Goal: Task Accomplishment & Management: Complete application form

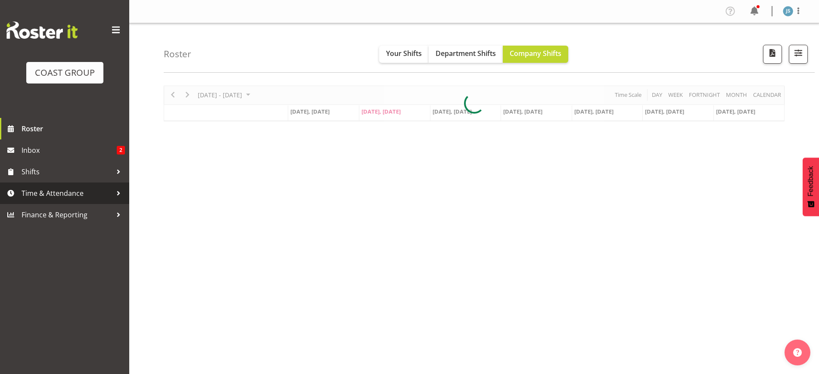
click at [56, 190] on span "Time & Attendance" at bounding box center [67, 193] width 90 height 13
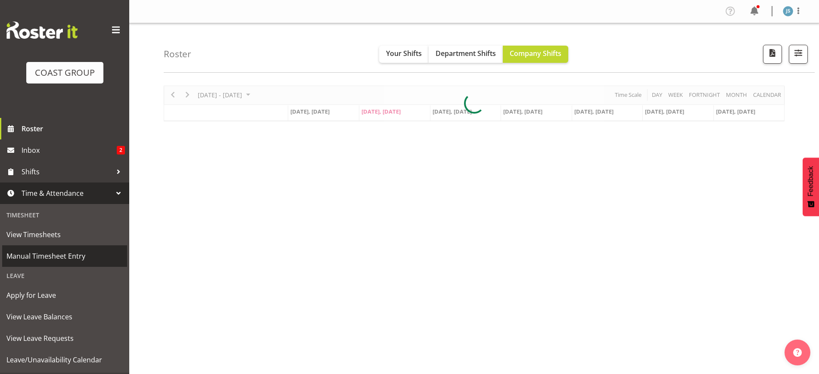
click at [51, 255] on span "Manual Timesheet Entry" at bounding box center [64, 256] width 116 height 13
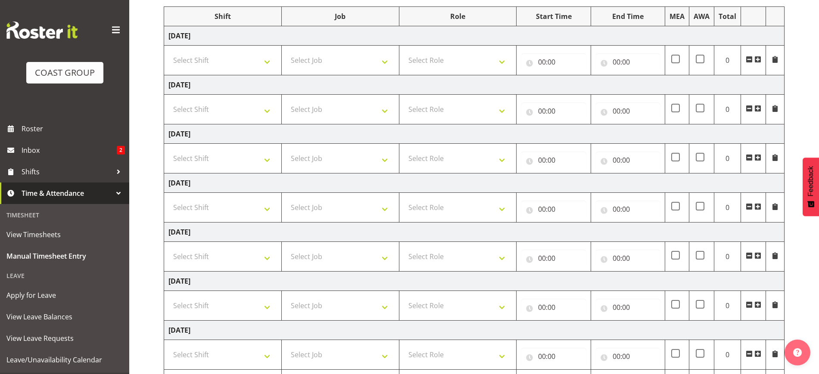
scroll to position [162, 0]
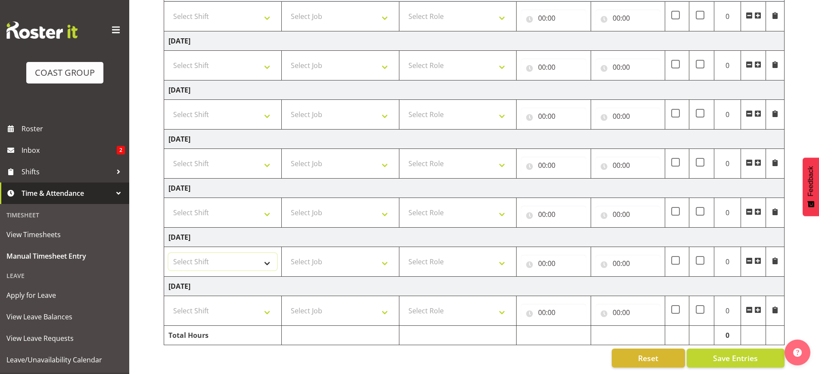
click at [232, 254] on select "Select Shift EHS AKL SALES" at bounding box center [222, 261] width 109 height 17
select select "1327"
click at [168, 253] on select "Select Shift EHS AKL SALES" at bounding box center [222, 261] width 109 height 17
click at [320, 254] on select "Select Job 1 Carlton Events 1 Carlton Hamilton 1 Carlton Wellington 1 EHS WAREH…" at bounding box center [340, 261] width 109 height 17
select select "10237"
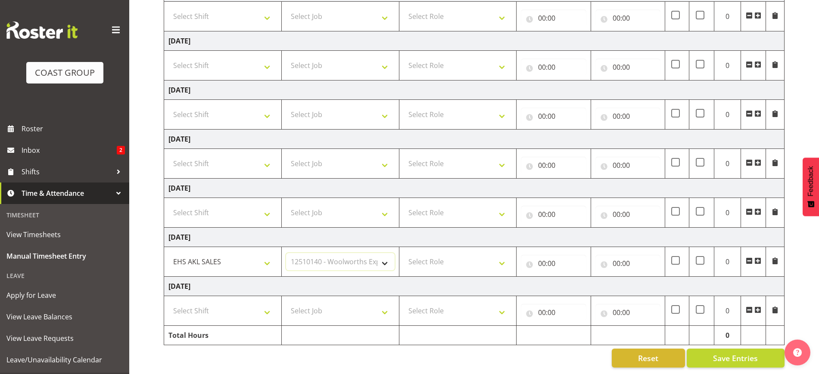
click at [286, 253] on select "Select Job 1 Carlton Events 1 Carlton Hamilton 1 Carlton Wellington 1 EHS WAREH…" at bounding box center [340, 261] width 109 height 17
click at [448, 255] on select "Select Role ACCOUNT MANAGER Account Manager" at bounding box center [458, 261] width 109 height 17
select select "197"
click at [404, 253] on select "Select Role ACCOUNT MANAGER Account Manager" at bounding box center [458, 261] width 109 height 17
click at [554, 255] on input "00:00" at bounding box center [553, 263] width 65 height 17
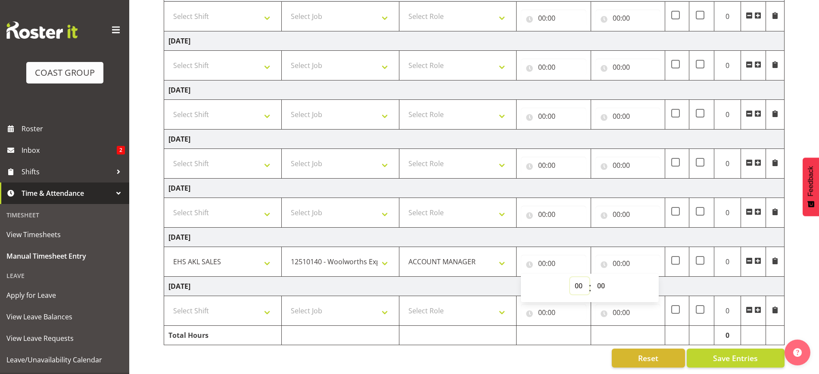
click at [578, 277] on select "00 01 02 03 04 05 06 07 08 09 10 11 12 13 14 15 16 17 18 19 20 21 22 23" at bounding box center [579, 285] width 19 height 17
select select "8"
click at [570, 277] on select "00 01 02 03 04 05 06 07 08 09 10 11 12 13 14 15 16 17 18 19 20 21 22 23" at bounding box center [579, 285] width 19 height 17
type input "08:00"
click at [617, 255] on input "00:00" at bounding box center [627, 263] width 65 height 17
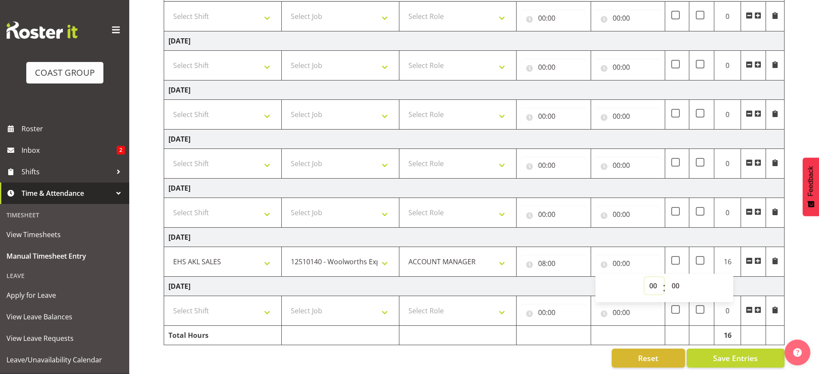
click at [654, 283] on select "00 01 02 03 04 05 06 07 08 09 10 11 12 13 14 15 16 17 18 19 20 21 22 23" at bounding box center [653, 285] width 19 height 17
select select "12"
click at [644, 277] on select "00 01 02 03 04 05 06 07 08 09 10 11 12 13 14 15 16 17 18 19 20 21 22 23" at bounding box center [653, 285] width 19 height 17
type input "12:00"
click at [759, 258] on span at bounding box center [757, 261] width 7 height 7
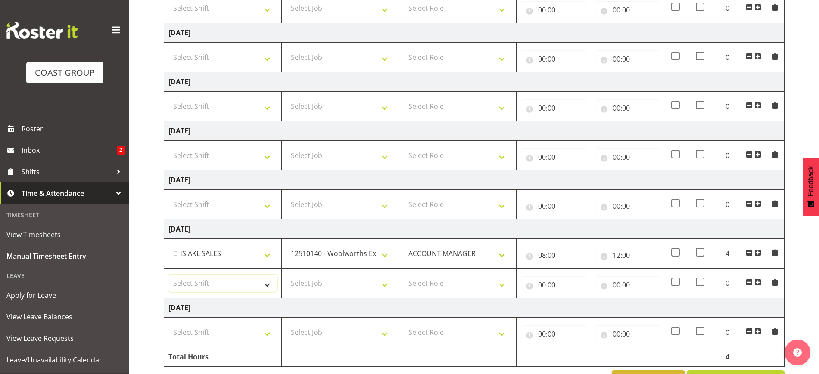
click at [210, 278] on select "Select Shift EHS AKL SALES" at bounding box center [222, 283] width 109 height 17
select select "1327"
click at [168, 275] on select "Select Shift EHS AKL SALES" at bounding box center [222, 283] width 109 height 17
click at [329, 276] on select "Select Job 1 Carlton Events 1 Carlton Hamilton 1 Carlton Wellington 1 EHS WAREH…" at bounding box center [340, 283] width 109 height 17
select select "9288"
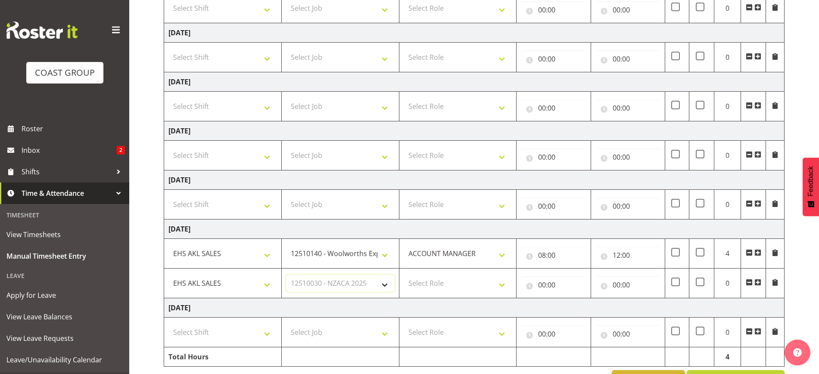
click at [286, 275] on select "Select Job 1 Carlton Events 1 Carlton Hamilton 1 Carlton Wellington 1 EHS WAREH…" at bounding box center [340, 283] width 109 height 17
click at [449, 281] on select "Select Role ACCOUNT MANAGER Account Manager" at bounding box center [458, 283] width 109 height 17
select select "197"
click at [404, 275] on select "Select Role ACCOUNT MANAGER Account Manager" at bounding box center [458, 283] width 109 height 17
click at [551, 285] on input "00:00" at bounding box center [553, 285] width 65 height 17
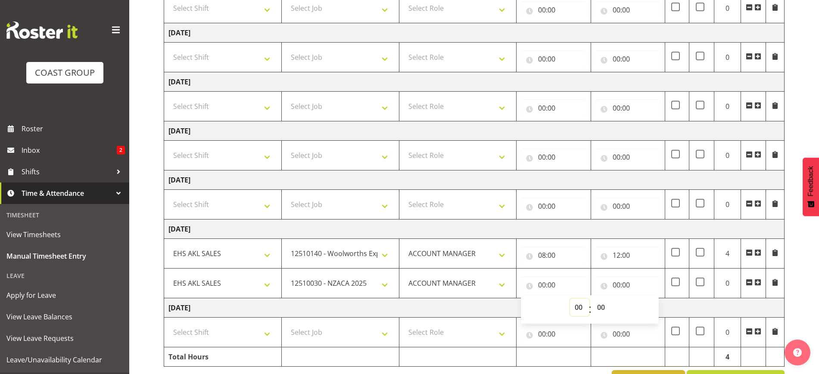
click at [577, 307] on select "00 01 02 03 04 05 06 07 08 09 10 11 12 13 14 15 16 17 18 19 20 21 22 23" at bounding box center [579, 307] width 19 height 17
select select "12"
click at [570, 299] on select "00 01 02 03 04 05 06 07 08 09 10 11 12 13 14 15 16 17 18 19 20 21 22 23" at bounding box center [579, 307] width 19 height 17
type input "12:00"
click at [639, 289] on input "00:00" at bounding box center [627, 285] width 65 height 17
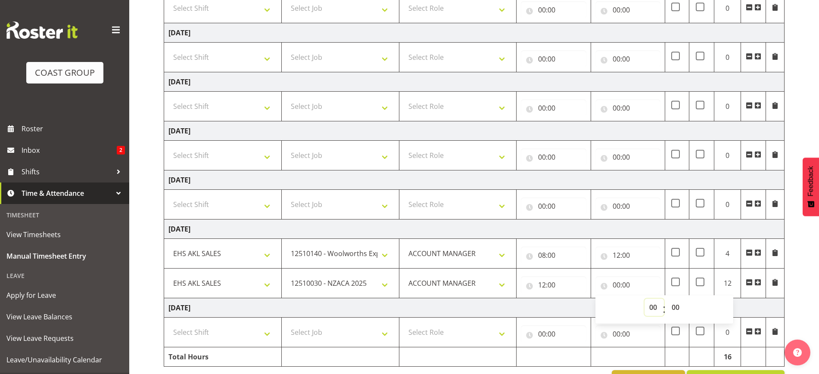
click at [655, 308] on select "00 01 02 03 04 05 06 07 08 09 10 11 12 13 14 15 16 17 18 19 20 21 22 23" at bounding box center [653, 307] width 19 height 17
select select "15"
click at [644, 299] on select "00 01 02 03 04 05 06 07 08 09 10 11 12 13 14 15 16 17 18 19 20 21 22 23" at bounding box center [653, 307] width 19 height 17
type input "15:00"
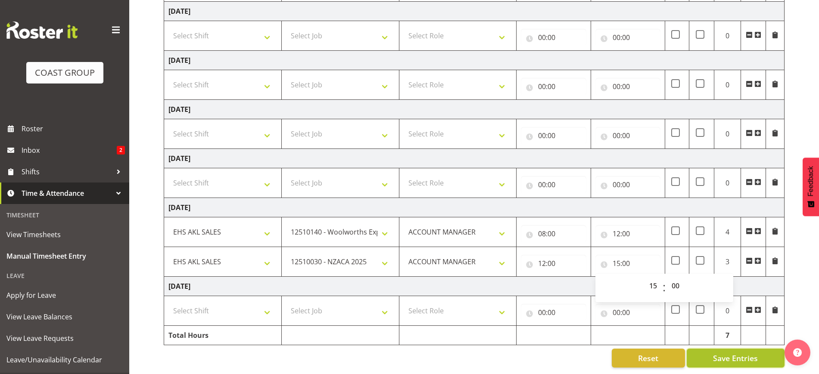
click at [726, 353] on span "Save Entries" at bounding box center [735, 358] width 45 height 11
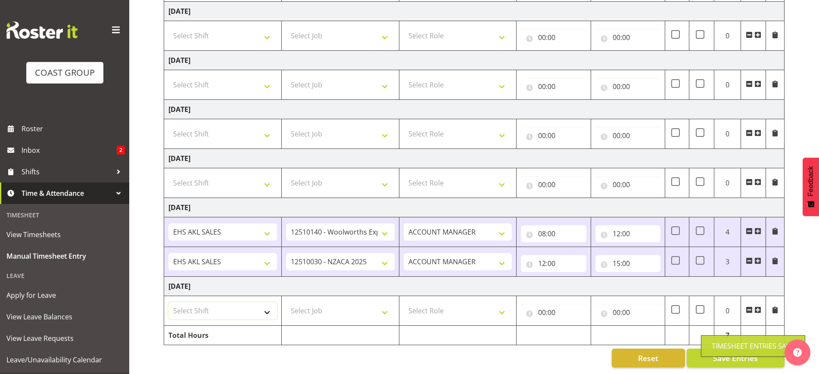
click at [243, 302] on select "Select Shift EHS AKL SALES" at bounding box center [222, 310] width 109 height 17
select select "1327"
click at [168, 302] on select "Select Shift EHS AKL SALES" at bounding box center [222, 310] width 109 height 17
click at [329, 309] on select "Select Job 1 Carlton Events 1 Carlton Hamilton 1 Carlton Wellington 1 EHS WAREH…" at bounding box center [340, 310] width 109 height 17
select select "10237"
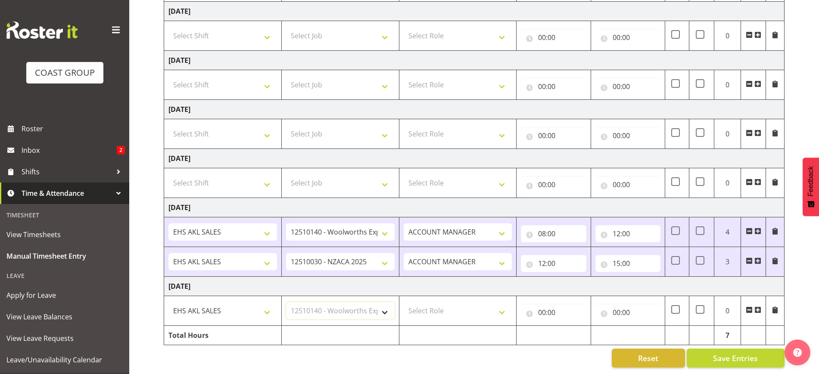
click at [286, 302] on select "Select Job 1 Carlton Events 1 Carlton Hamilton 1 Carlton Wellington 1 EHS WAREH…" at bounding box center [340, 310] width 109 height 17
click at [439, 308] on select "Select Role ACCOUNT MANAGER Account Manager" at bounding box center [458, 310] width 109 height 17
select select "197"
click at [404, 302] on select "Select Role ACCOUNT MANAGER Account Manager" at bounding box center [458, 310] width 109 height 17
click at [562, 305] on input "00:00" at bounding box center [553, 312] width 65 height 17
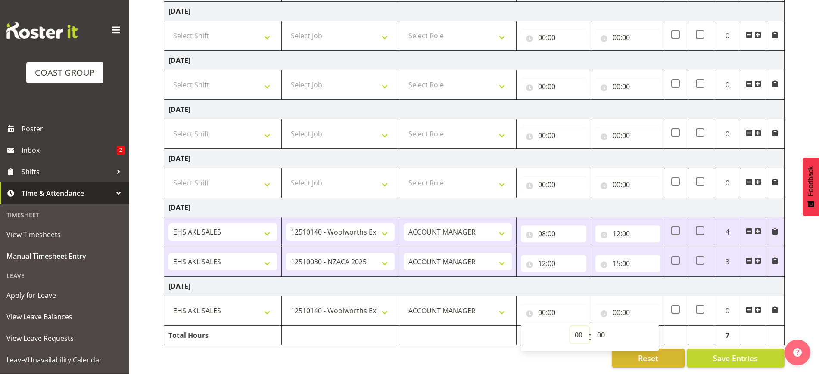
click at [579, 327] on select "00 01 02 03 04 05 06 07 08 09 10 11 12 13 14 15 16 17 18 19 20 21 22 23" at bounding box center [579, 335] width 19 height 17
select select "8"
click at [570, 327] on select "00 01 02 03 04 05 06 07 08 09 10 11 12 13 14 15 16 17 18 19 20 21 22 23" at bounding box center [579, 335] width 19 height 17
type input "08:00"
click at [631, 304] on input "00:00" at bounding box center [627, 312] width 65 height 17
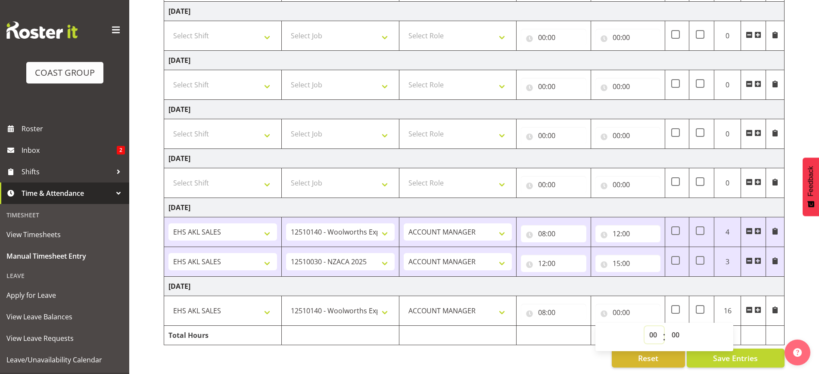
click at [650, 327] on select "00 01 02 03 04 05 06 07 08 09 10 11 12 13 14 15 16 17 18 19 20 21 22 23" at bounding box center [653, 335] width 19 height 17
select select "12"
click at [644, 327] on select "00 01 02 03 04 05 06 07 08 09 10 11 12 13 14 15 16 17 18 19 20 21 22 23" at bounding box center [653, 335] width 19 height 17
type input "12:00"
drag, startPoint x: 758, startPoint y: 300, endPoint x: 327, endPoint y: 286, distance: 431.4
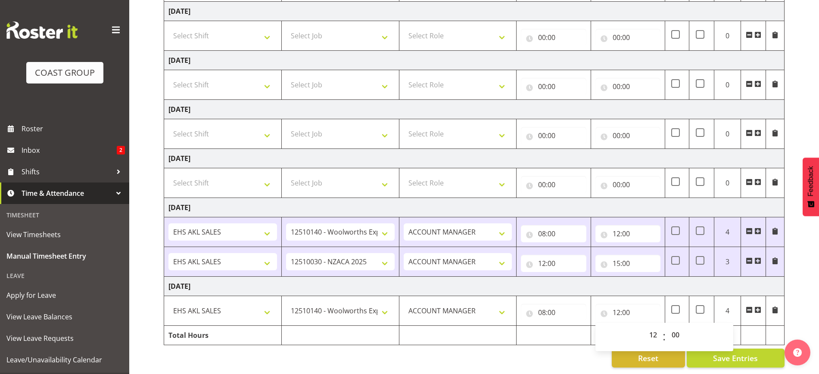
click at [758, 307] on span at bounding box center [757, 310] width 7 height 7
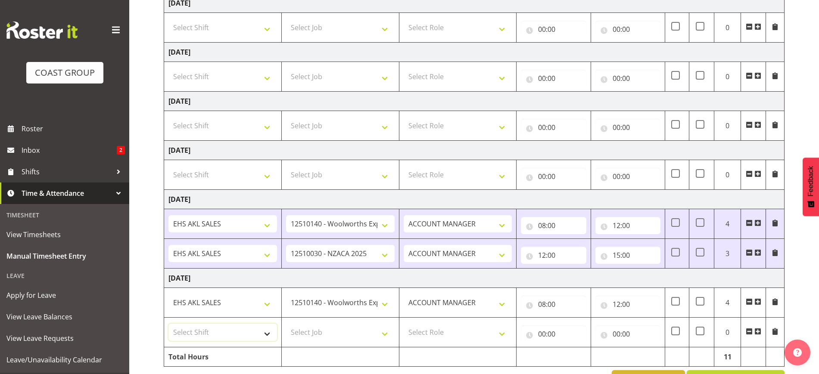
click at [221, 329] on select "Select Shift EHS AKL SALES" at bounding box center [222, 332] width 109 height 17
select select "1327"
click at [168, 324] on select "Select Shift EHS AKL SALES" at bounding box center [222, 332] width 109 height 17
click at [322, 328] on select "Select Job 1 Carlton Events 1 Carlton Hamilton 1 Carlton Wellington 1 EHS WAREH…" at bounding box center [340, 332] width 109 height 17
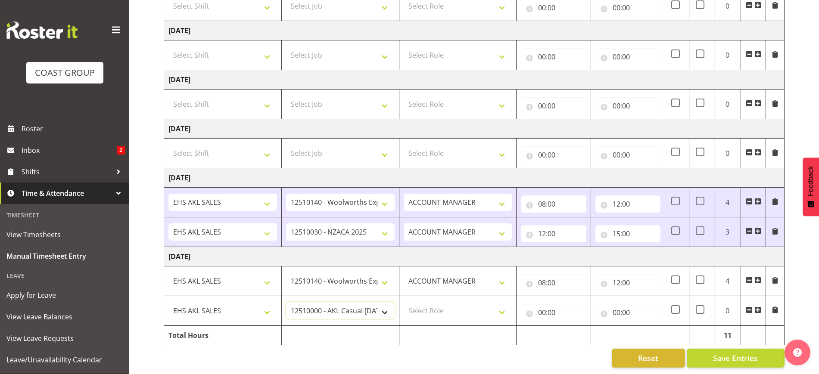
click at [337, 307] on select "1 Carlton Events 1 Carlton Hamilton 1 Carlton Wellington 1 EHS WAREHOUSE/OFFICE…" at bounding box center [340, 310] width 109 height 17
select select "9288"
click at [286, 302] on select "1 Carlton Events 1 Carlton Hamilton 1 Carlton Wellington 1 EHS WAREHOUSE/OFFICE…" at bounding box center [340, 310] width 109 height 17
click at [458, 302] on select "Select Role ACCOUNT MANAGER Account Manager" at bounding box center [458, 310] width 109 height 17
select select "197"
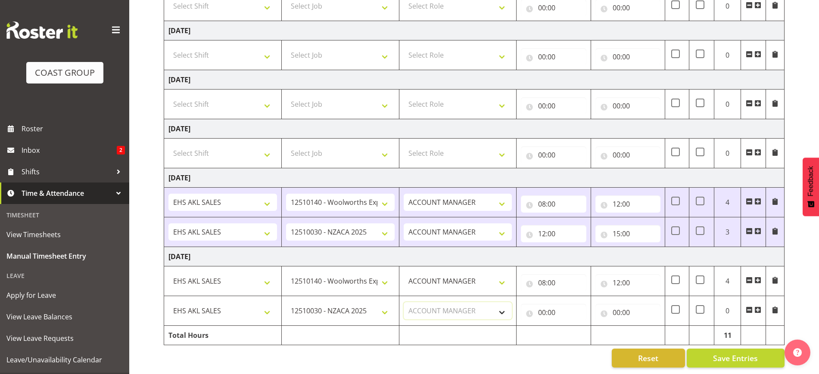
click at [404, 302] on select "Select Role ACCOUNT MANAGER Account Manager" at bounding box center [458, 310] width 109 height 17
click at [555, 304] on input "00:00" at bounding box center [553, 312] width 65 height 17
click at [579, 327] on select "00 01 02 03 04 05 06 07 08 09 10 11 12 13 14 15 16 17 18 19 20 21 22 23" at bounding box center [579, 335] width 19 height 17
select select "12"
click at [570, 327] on select "00 01 02 03 04 05 06 07 08 09 10 11 12 13 14 15 16 17 18 19 20 21 22 23" at bounding box center [579, 335] width 19 height 17
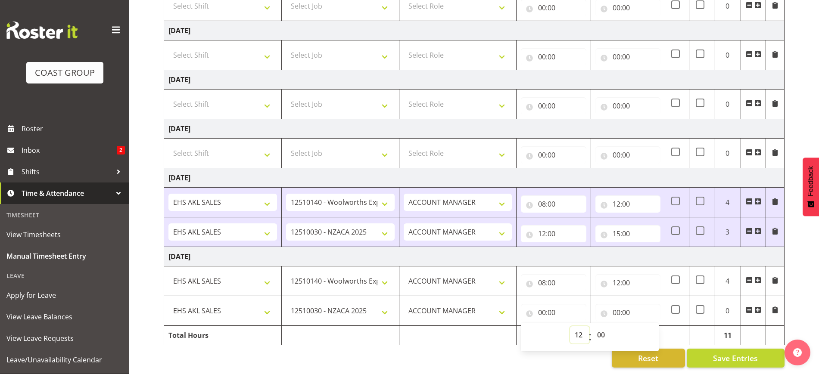
type input "12:00"
click at [638, 308] on input "00:00" at bounding box center [627, 312] width 65 height 17
click at [654, 329] on select "00 01 02 03 04 05 06 07 08 09 10 11 12 13 14 15 16 17 18 19 20 21 22 23" at bounding box center [653, 335] width 19 height 17
select select "15"
click at [644, 327] on select "00 01 02 03 04 05 06 07 08 09 10 11 12 13 14 15 16 17 18 19 20 21 22 23" at bounding box center [653, 335] width 19 height 17
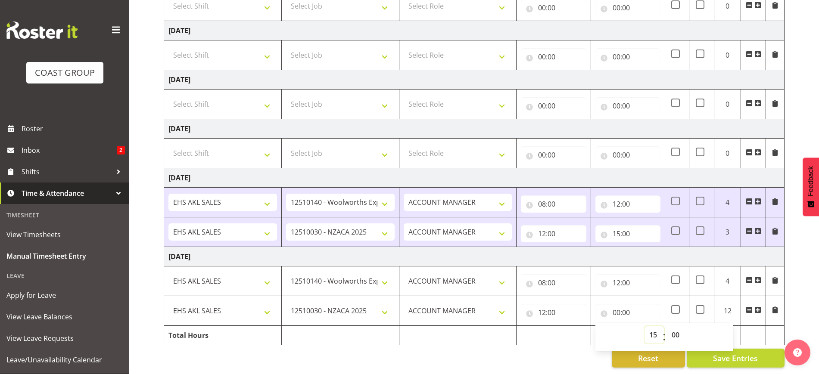
type input "15:00"
click at [800, 292] on div "September 17th - September 23rd 2025 MEA - Meal Allowance AWA - Away Allowence …" at bounding box center [491, 115] width 655 height 517
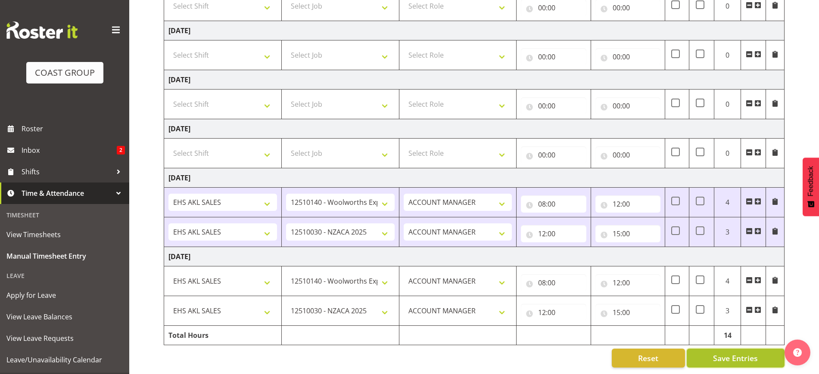
click at [730, 353] on span "Save Entries" at bounding box center [735, 358] width 45 height 11
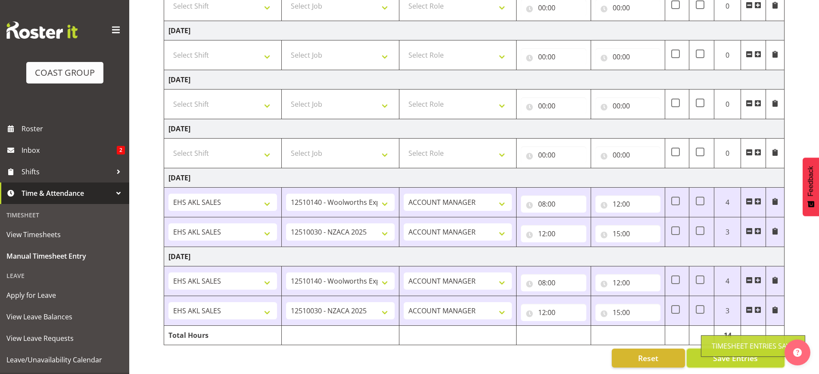
scroll to position [96, 0]
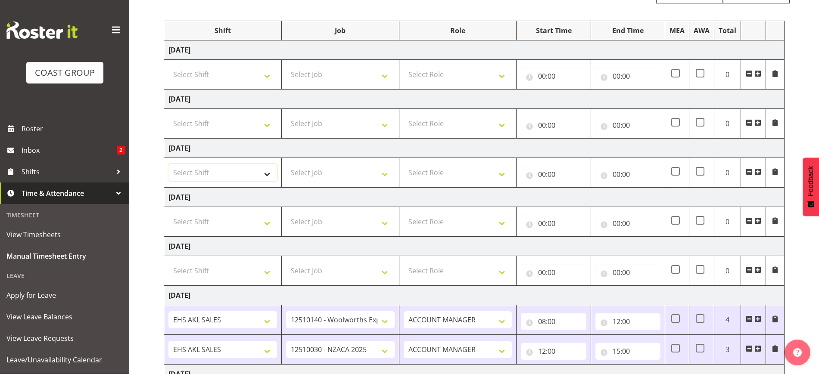
click at [215, 165] on select "Select Shift EHS AKL SALES" at bounding box center [222, 172] width 109 height 17
select select "1327"
click at [168, 164] on select "Select Shift EHS AKL SALES" at bounding box center [222, 172] width 109 height 17
click at [325, 172] on select "Select Job 1 Carlton Events 1 Carlton Hamilton 1 Carlton Wellington 1 EHS WAREH…" at bounding box center [340, 172] width 109 height 17
select select "10237"
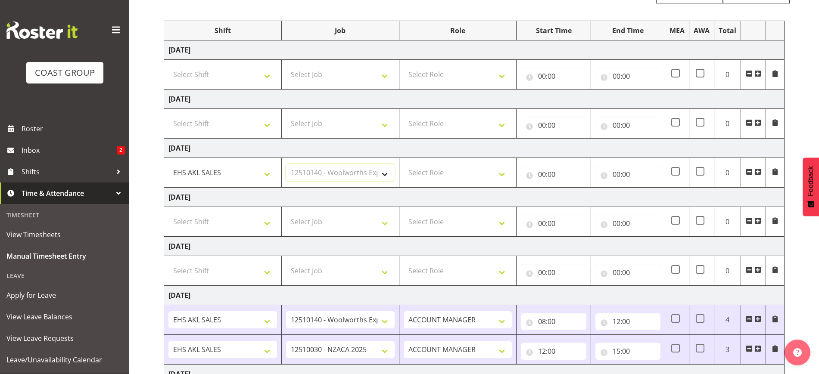
click at [286, 164] on select "Select Job 1 Carlton Events 1 Carlton Hamilton 1 Carlton Wellington 1 EHS WAREH…" at bounding box center [340, 172] width 109 height 17
click at [445, 171] on select "Select Role ACCOUNT MANAGER Account Manager" at bounding box center [458, 172] width 109 height 17
select select "197"
click at [404, 164] on select "Select Role ACCOUNT MANAGER Account Manager" at bounding box center [458, 172] width 109 height 17
click at [556, 170] on input "00:00" at bounding box center [553, 174] width 65 height 17
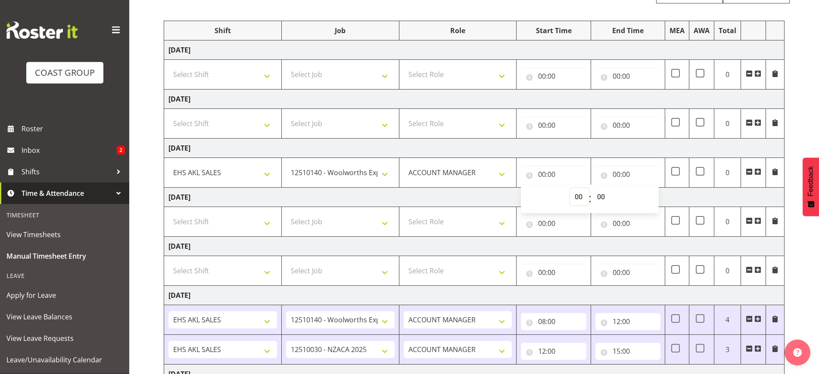
click at [578, 195] on select "00 01 02 03 04 05 06 07 08 09 10 11 12 13 14 15 16 17 18 19 20 21 22 23" at bounding box center [579, 196] width 19 height 17
select select "7"
click at [570, 188] on select "00 01 02 03 04 05 06 07 08 09 10 11 12 13 14 15 16 17 18 19 20 21 22 23" at bounding box center [579, 196] width 19 height 17
type input "07:00"
click at [601, 196] on select "00 01 02 03 04 05 06 07 08 09 10 11 12 13 14 15 16 17 18 19 20 21 22 23 24 25 2…" at bounding box center [601, 196] width 19 height 17
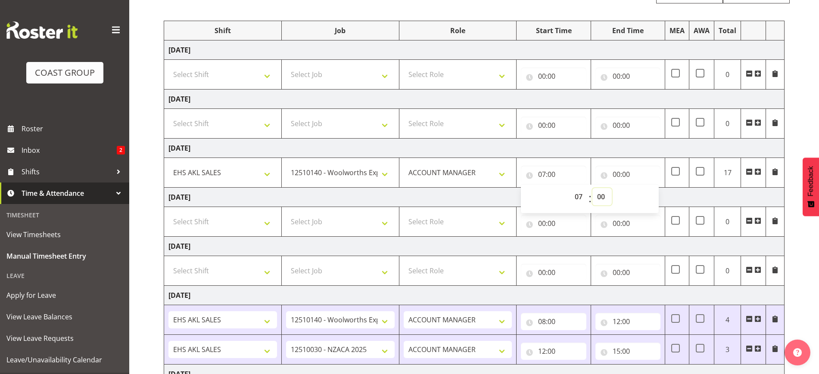
select select "45"
click at [592, 188] on select "00 01 02 03 04 05 06 07 08 09 10 11 12 13 14 15 16 17 18 19 20 21 22 23 24 25 2…" at bounding box center [601, 196] width 19 height 17
type input "07:45"
click at [634, 177] on input "00:00" at bounding box center [627, 174] width 65 height 17
click at [658, 200] on select "00 01 02 03 04 05 06 07 08 09 10 11 12 13 14 15 16 17 18 19 20 21 22 23" at bounding box center [653, 196] width 19 height 17
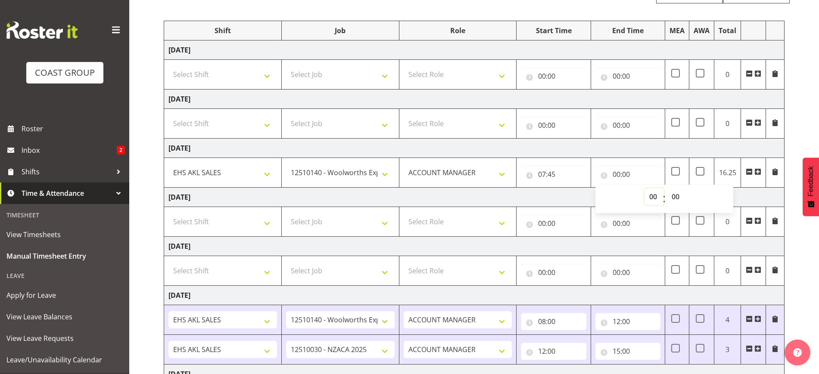
select select "12"
click at [644, 188] on select "00 01 02 03 04 05 06 07 08 09 10 11 12 13 14 15 16 17 18 19 20 21 22 23" at bounding box center [653, 196] width 19 height 17
type input "12:00"
click at [758, 171] on span at bounding box center [757, 171] width 7 height 7
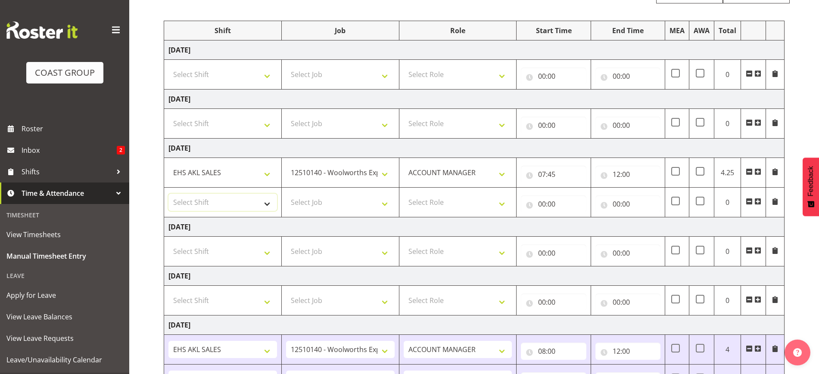
click at [231, 207] on select "Select Shift EHS AKL SALES" at bounding box center [222, 202] width 109 height 17
select select "1327"
click at [168, 194] on select "Select Shift EHS AKL SALES" at bounding box center [222, 202] width 109 height 17
click at [333, 205] on select "Select Job 1 Carlton Events 1 Carlton Hamilton 1 Carlton Wellington 1 EHS WAREH…" at bounding box center [340, 202] width 109 height 17
select select "10237"
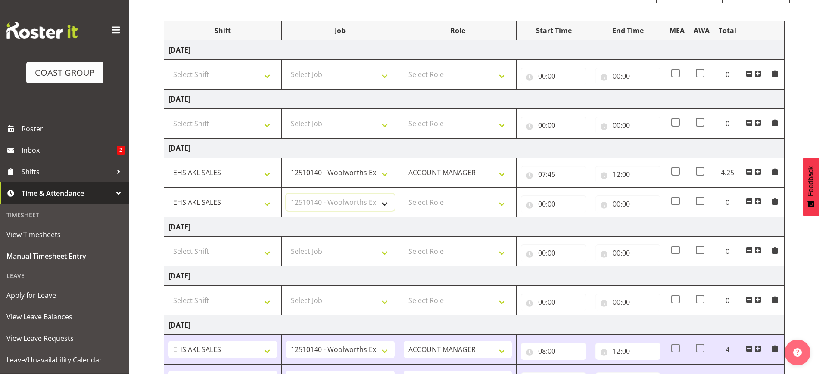
click at [286, 194] on select "Select Job 1 Carlton Events 1 Carlton Hamilton 1 Carlton Wellington 1 EHS WAREH…" at bounding box center [340, 202] width 109 height 17
click at [429, 197] on select "Select Role ACCOUNT MANAGER Account Manager" at bounding box center [458, 202] width 109 height 17
select select "197"
click at [404, 194] on select "Select Role ACCOUNT MANAGER Account Manager" at bounding box center [458, 202] width 109 height 17
click at [553, 200] on input "00:00" at bounding box center [553, 204] width 65 height 17
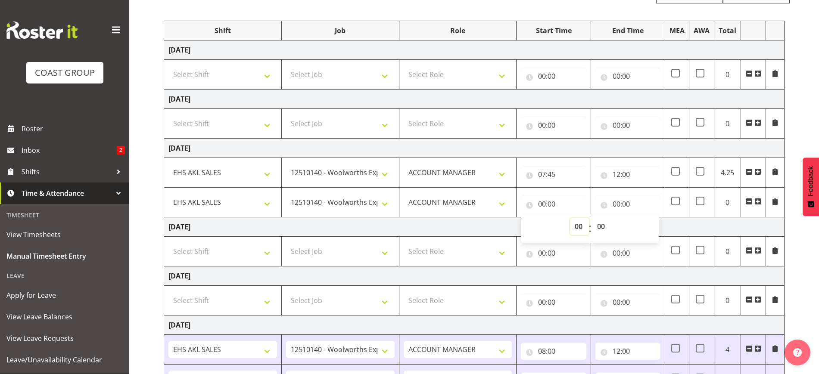
click at [582, 227] on select "00 01 02 03 04 05 06 07 08 09 10 11 12 13 14 15 16 17 18 19 20 21 22 23" at bounding box center [579, 226] width 19 height 17
select select "12"
click at [570, 218] on select "00 01 02 03 04 05 06 07 08 09 10 11 12 13 14 15 16 17 18 19 20 21 22 23" at bounding box center [579, 226] width 19 height 17
type input "12:00"
click at [623, 203] on input "00:00" at bounding box center [627, 204] width 65 height 17
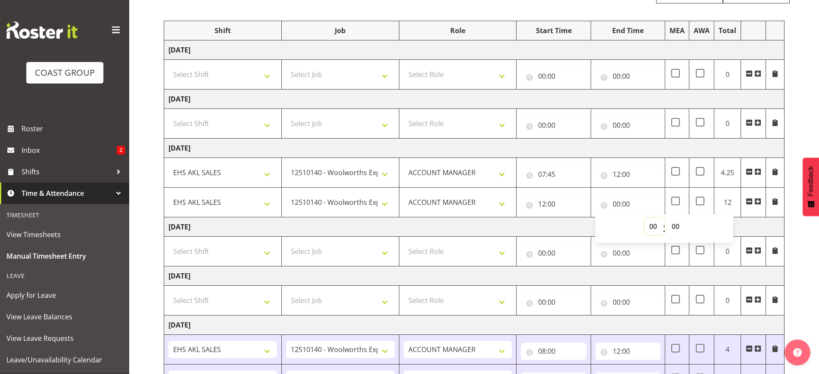
click at [657, 223] on select "00 01 02 03 04 05 06 07 08 09 10 11 12 13 14 15 16 17 18 19 20 21 22 23" at bounding box center [653, 226] width 19 height 17
select select "14"
click at [644, 218] on select "00 01 02 03 04 05 06 07 08 09 10 11 12 13 14 15 16 17 18 19 20 21 22 23" at bounding box center [653, 226] width 19 height 17
type input "14:00"
click at [672, 227] on select "00 01 02 03 04 05 06 07 08 09 10 11 12 13 14 15 16 17 18 19 20 21 22 23 24 25 2…" at bounding box center [676, 226] width 19 height 17
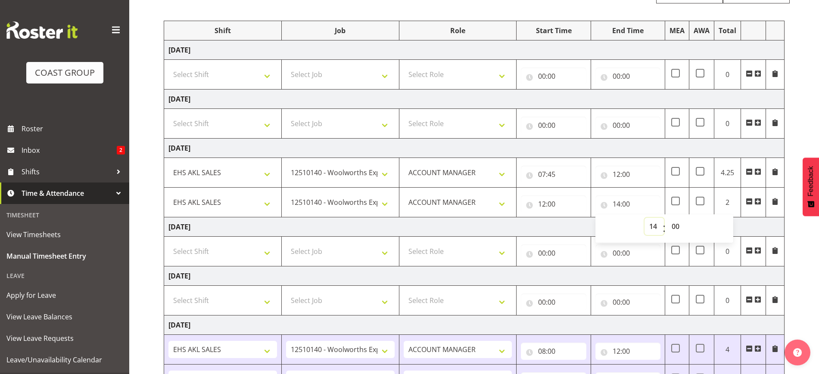
click at [651, 221] on select "00 01 02 03 04 05 06 07 08 09 10 11 12 13 14 15 16 17 18 19 20 21 22 23" at bounding box center [653, 226] width 19 height 17
select select "15"
click at [644, 218] on select "00 01 02 03 04 05 06 07 08 09 10 11 12 13 14 15 16 17 18 19 20 21 22 23" at bounding box center [653, 226] width 19 height 17
type input "15:00"
click at [800, 251] on div "September 17th - September 23rd 2025 MEA - Meal Allowance AWA - Away Allowence …" at bounding box center [491, 248] width 655 height 547
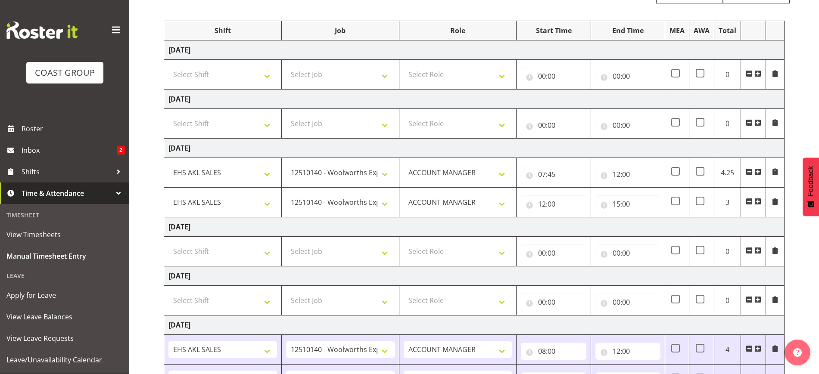
scroll to position [251, 0]
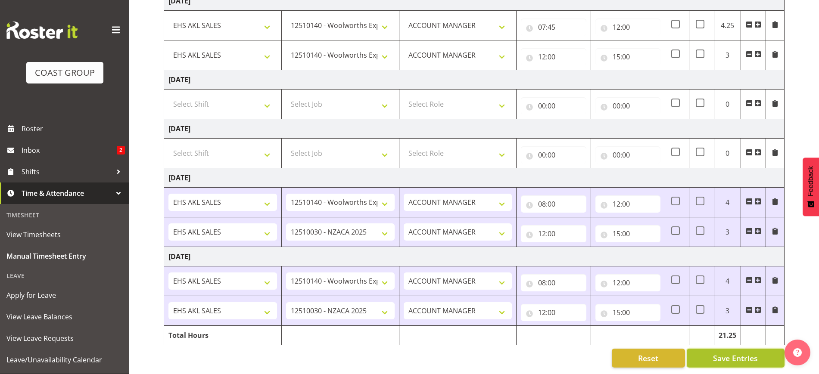
click at [729, 353] on span "Save Entries" at bounding box center [735, 358] width 45 height 11
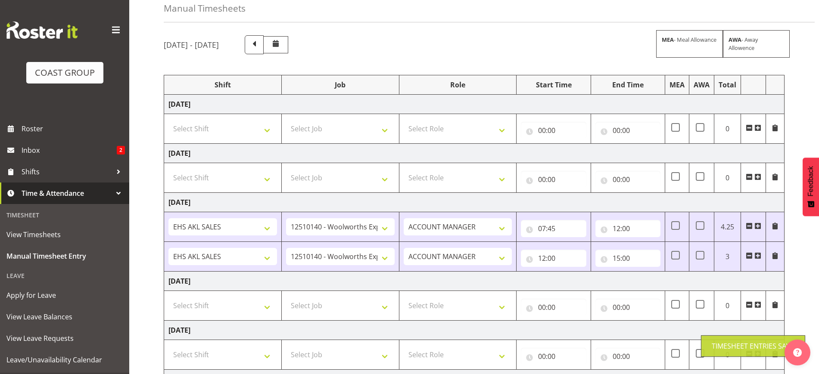
scroll to position [40, 0]
click at [234, 178] on select "Select Shift EHS AKL SALES" at bounding box center [222, 179] width 109 height 17
select select "1327"
click at [168, 171] on select "Select Shift EHS AKL SALES" at bounding box center [222, 179] width 109 height 17
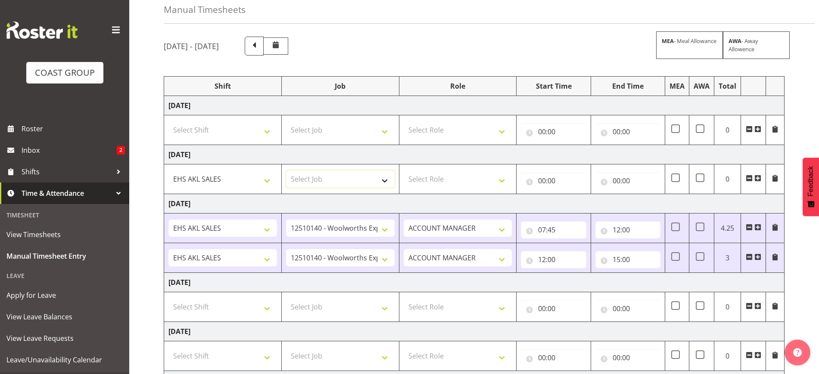
click at [341, 177] on select "Select Job 1 Carlton Events 1 Carlton Hamilton 1 Carlton Wellington 1 EHS WAREH…" at bounding box center [340, 179] width 109 height 17
select select "9288"
click at [286, 171] on select "Select Job 1 Carlton Events 1 Carlton Hamilton 1 Carlton Wellington 1 EHS WAREH…" at bounding box center [340, 179] width 109 height 17
click at [464, 176] on select "Select Role ACCOUNT MANAGER Account Manager" at bounding box center [458, 179] width 109 height 17
select select "197"
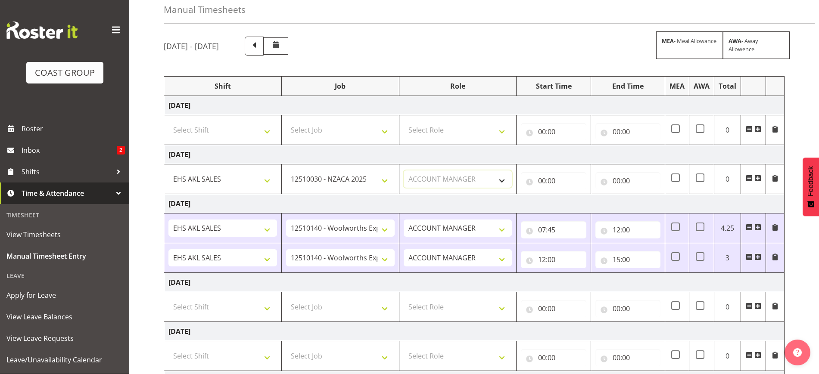
click at [404, 171] on select "Select Role ACCOUNT MANAGER Account Manager" at bounding box center [458, 179] width 109 height 17
click at [548, 180] on input "00:00" at bounding box center [553, 180] width 65 height 17
click at [579, 202] on select "00 01 02 03 04 05 06 07 08 09 10 11 12 13 14 15 16 17 18 19 20 21 22 23" at bounding box center [579, 203] width 19 height 17
select select "8"
click at [570, 195] on select "00 01 02 03 04 05 06 07 08 09 10 11 12 13 14 15 16 17 18 19 20 21 22 23" at bounding box center [579, 203] width 19 height 17
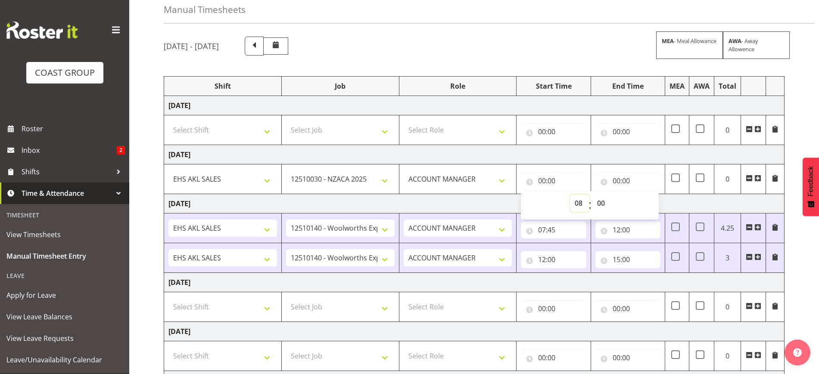
type input "08:00"
click at [628, 178] on input "00:00" at bounding box center [627, 180] width 65 height 17
click at [656, 204] on select "00 01 02 03 04 05 06 07 08 09 10 11 12 13 14 15 16 17 18 19 20 21 22 23" at bounding box center [653, 203] width 19 height 17
select select "9"
click at [644, 195] on select "00 01 02 03 04 05 06 07 08 09 10 11 12 13 14 15 16 17 18 19 20 21 22 23" at bounding box center [653, 203] width 19 height 17
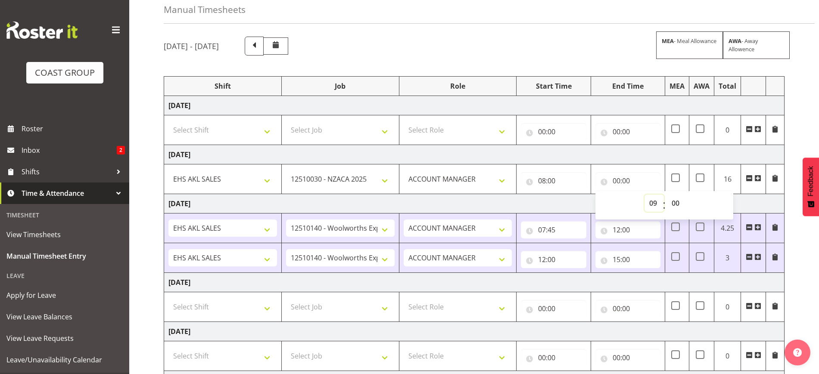
type input "09:00"
click at [652, 203] on select "00 01 02 03 04 05 06 07 08 09 10 11 12 13 14 15 16 17 18 19 20 21 22 23" at bounding box center [653, 203] width 19 height 17
select select "12"
click at [644, 195] on select "00 01 02 03 04 05 06 07 08 09 10 11 12 13 14 15 16 17 18 19 20 21 22 23" at bounding box center [653, 203] width 19 height 17
type input "12:00"
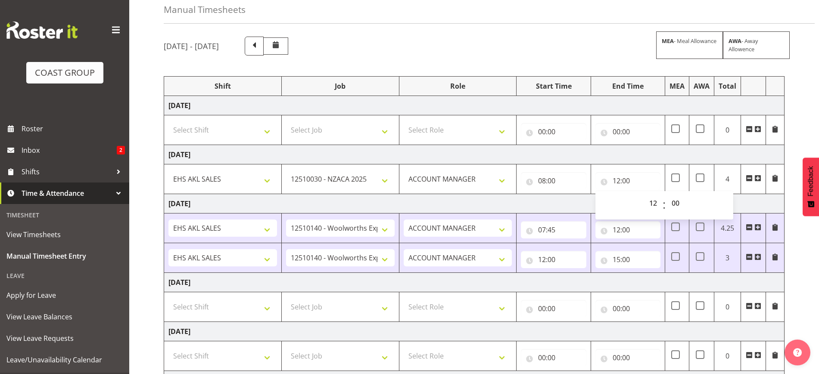
click at [758, 181] on span at bounding box center [757, 178] width 7 height 7
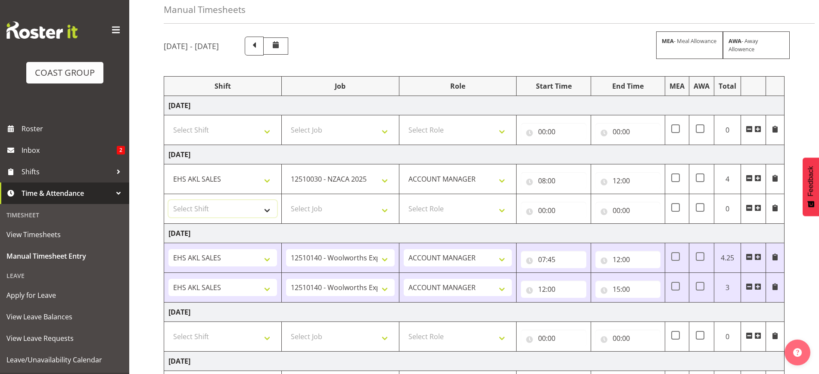
click at [212, 208] on select "Select Shift EHS AKL SALES" at bounding box center [222, 208] width 109 height 17
select select "1327"
click at [168, 200] on select "Select Shift EHS AKL SALES" at bounding box center [222, 208] width 109 height 17
click at [330, 209] on select "Select Job 1 Carlton Events 1 Carlton Hamilton 1 Carlton Wellington 1 EHS WAREH…" at bounding box center [340, 208] width 109 height 17
select select "10237"
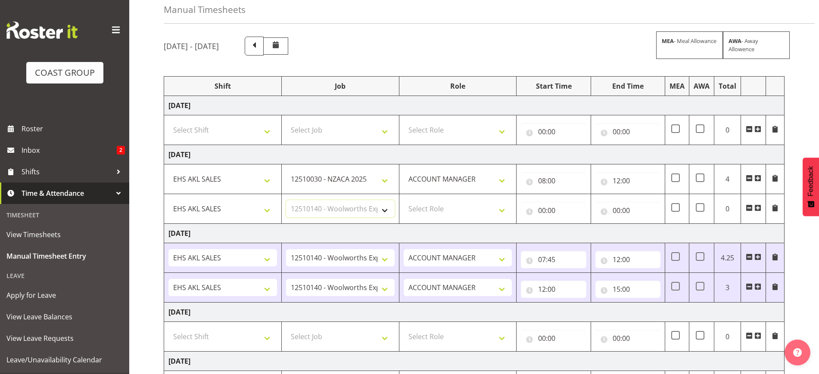
click at [286, 200] on select "Select Job 1 Carlton Events 1 Carlton Hamilton 1 Carlton Wellington 1 EHS WAREH…" at bounding box center [340, 208] width 109 height 17
click at [430, 204] on select "Select Role ACCOUNT MANAGER Account Manager" at bounding box center [458, 208] width 109 height 17
select select "197"
click at [404, 200] on select "Select Role ACCOUNT MANAGER Account Manager" at bounding box center [458, 208] width 109 height 17
click at [557, 213] on input "00:00" at bounding box center [553, 210] width 65 height 17
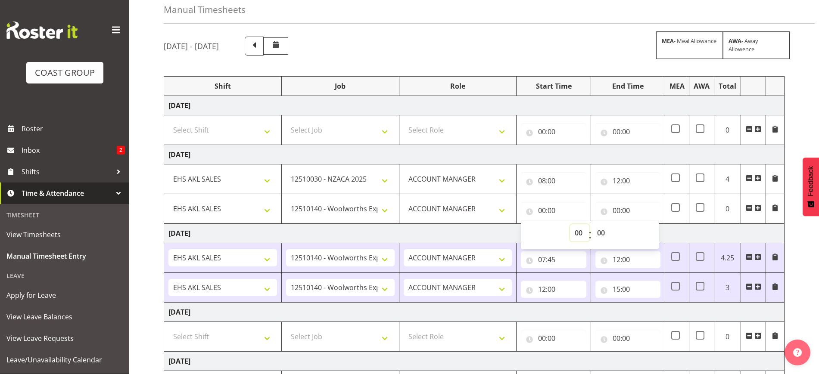
click at [579, 232] on select "00 01 02 03 04 05 06 07 08 09 10 11 12 13 14 15 16 17 18 19 20 21 22 23" at bounding box center [579, 232] width 19 height 17
select select "12"
click at [570, 224] on select "00 01 02 03 04 05 06 07 08 09 10 11 12 13 14 15 16 17 18 19 20 21 22 23" at bounding box center [579, 232] width 19 height 17
type input "12:00"
click at [628, 212] on input "00:00" at bounding box center [627, 210] width 65 height 17
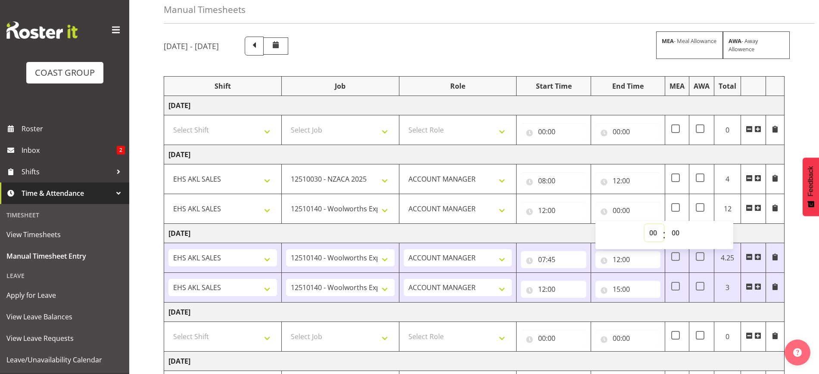
click at [656, 237] on select "00 01 02 03 04 05 06 07 08 09 10 11 12 13 14 15 16 17 18 19 20 21 22 23" at bounding box center [653, 232] width 19 height 17
select select "15"
click at [644, 224] on select "00 01 02 03 04 05 06 07 08 09 10 11 12 13 14 15 16 17 18 19 20 21 22 23" at bounding box center [653, 232] width 19 height 17
type input "15:00"
click at [652, 236] on select "00 01 02 03 04 05 06 07 08 09 10 11 12 13 14 15 16 17 18 19 20 21 22 23" at bounding box center [653, 232] width 19 height 17
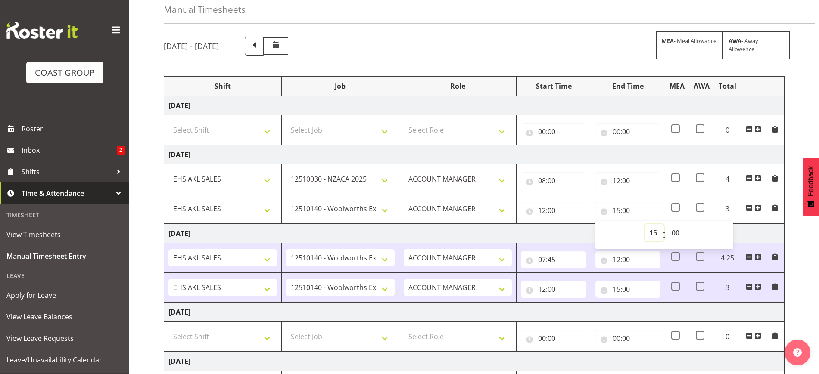
select select "14"
click at [644, 224] on select "00 01 02 03 04 05 06 07 08 09 10 11 12 13 14 15 16 17 18 19 20 21 22 23" at bounding box center [653, 232] width 19 height 17
type input "14:00"
click at [676, 231] on select "00 01 02 03 04 05 06 07 08 09 10 11 12 13 14 15 16 17 18 19 20 21 22 23 24 25 2…" at bounding box center [676, 232] width 19 height 17
select select "30"
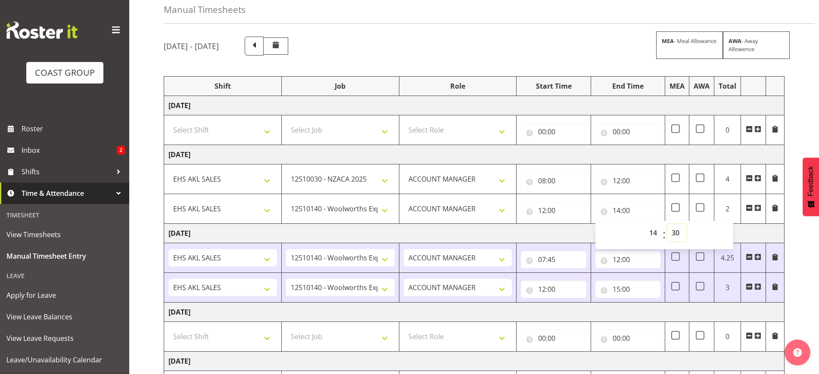
click at [667, 224] on select "00 01 02 03 04 05 06 07 08 09 10 11 12 13 14 15 16 17 18 19 20 21 22 23 24 25 2…" at bounding box center [676, 232] width 19 height 17
type input "14:30"
click at [756, 206] on span at bounding box center [757, 208] width 7 height 7
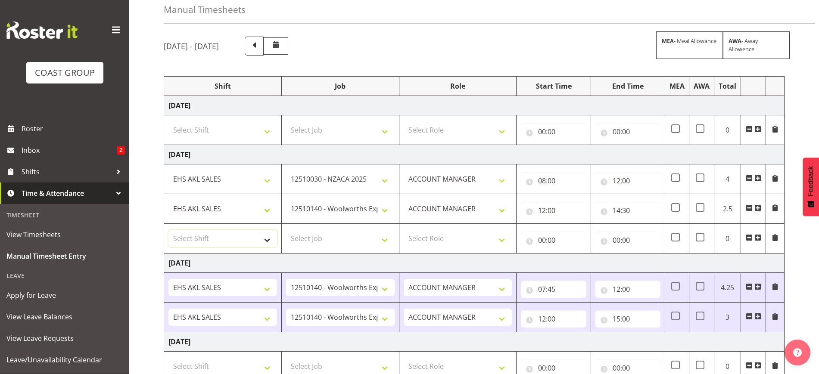
click at [220, 240] on select "Select Shift EHS AKL SALES" at bounding box center [222, 238] width 109 height 17
select select "1327"
click at [168, 230] on select "Select Shift EHS AKL SALES" at bounding box center [222, 238] width 109 height 17
click at [323, 237] on select "Select Job 1 Carlton Events 1 Carlton Hamilton 1 Carlton Wellington 1 EHS WAREH…" at bounding box center [340, 238] width 109 height 17
select select "10237"
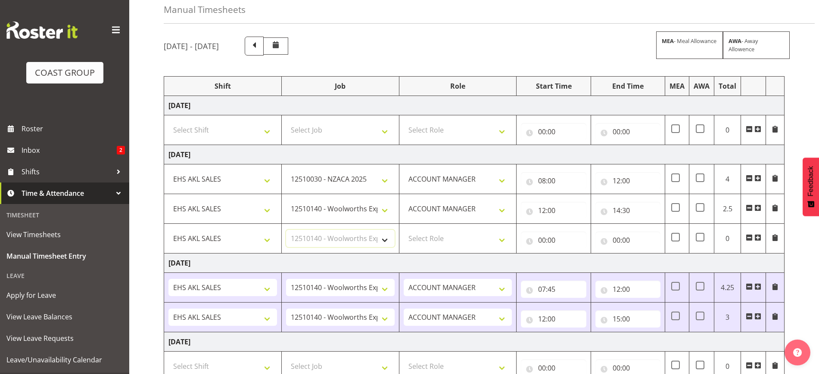
click at [286, 230] on select "Select Job 1 Carlton Events 1 Carlton Hamilton 1 Carlton Wellington 1 EHS WAREH…" at bounding box center [340, 238] width 109 height 17
click at [425, 239] on select "Select Role ACCOUNT MANAGER Account Manager" at bounding box center [458, 238] width 109 height 17
select select "197"
click at [404, 230] on select "Select Role ACCOUNT MANAGER Account Manager" at bounding box center [458, 238] width 109 height 17
click at [561, 239] on input "00:00" at bounding box center [553, 240] width 65 height 17
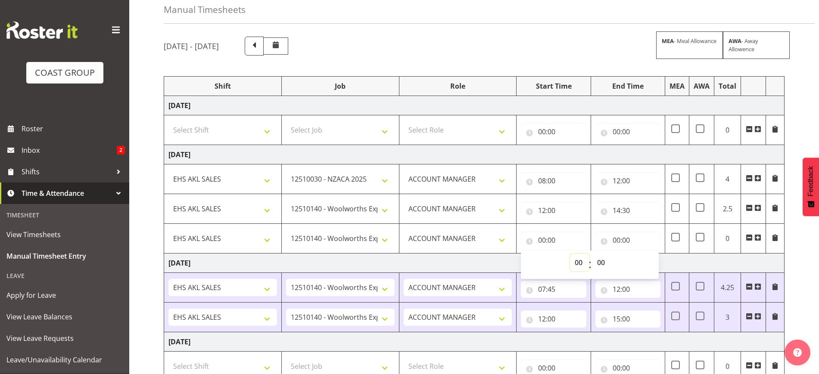
click at [578, 263] on select "00 01 02 03 04 05 06 07 08 09 10 11 12 13 14 15 16 17 18 19 20 21 22 23" at bounding box center [579, 262] width 19 height 17
select select "19"
click at [570, 254] on select "00 01 02 03 04 05 06 07 08 09 10 11 12 13 14 15 16 17 18 19 20 21 22 23" at bounding box center [579, 262] width 19 height 17
type input "19:00"
click at [634, 242] on input "00:00" at bounding box center [627, 240] width 65 height 17
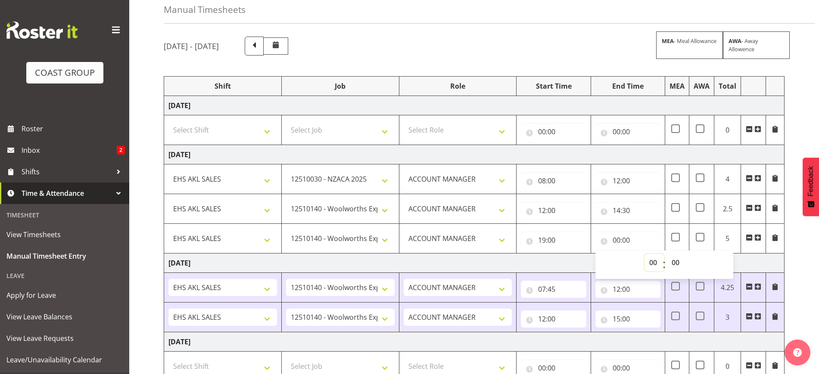
click at [654, 263] on select "00 01 02 03 04 05 06 07 08 09 10 11 12 13 14 15 16 17 18 19 20 21 22 23" at bounding box center [653, 262] width 19 height 17
select select "21"
click at [644, 254] on select "00 01 02 03 04 05 06 07 08 09 10 11 12 13 14 15 16 17 18 19 20 21 22 23" at bounding box center [653, 262] width 19 height 17
type input "21:00"
click at [795, 286] on div "September 17th - September 23rd 2025 MEA - Meal Allowance AWA - Away Allowence …" at bounding box center [491, 333] width 655 height 607
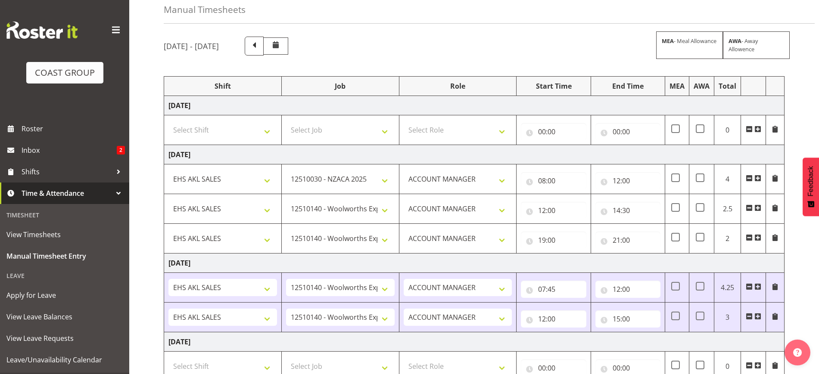
scroll to position [311, 0]
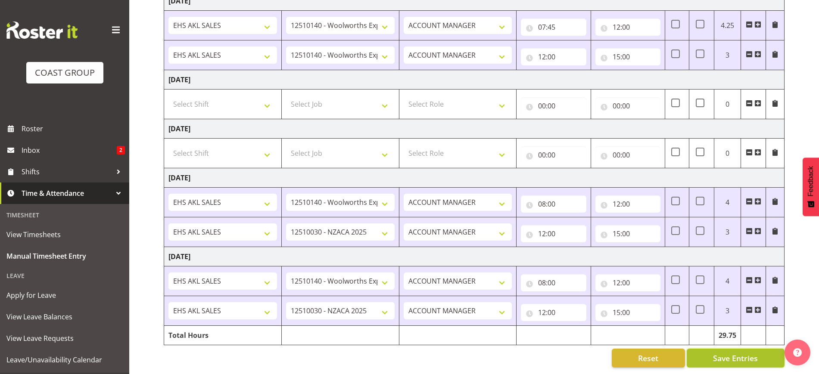
click at [727, 353] on span "Save Entries" at bounding box center [735, 358] width 45 height 11
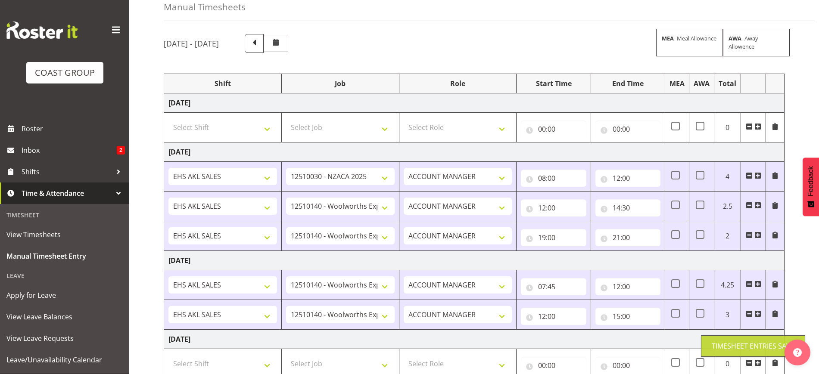
scroll to position [35, 0]
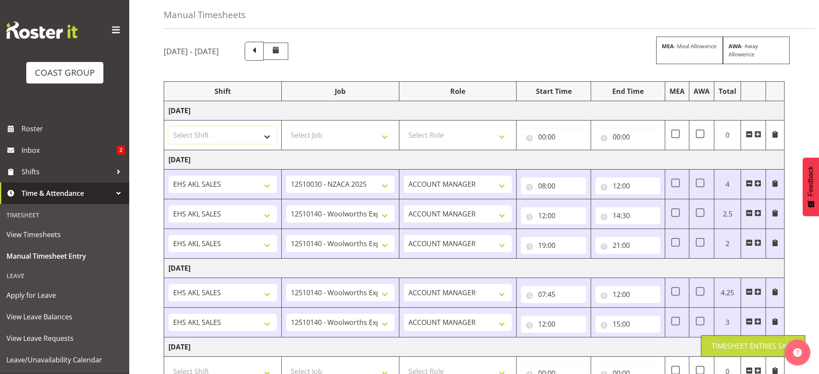
click at [228, 137] on select "Select Shift EHS AKL SALES" at bounding box center [222, 135] width 109 height 17
select select "1327"
click at [168, 127] on select "Select Shift EHS AKL SALES" at bounding box center [222, 135] width 109 height 17
click at [324, 136] on select "Select Job 1 Carlton Events 1 Carlton Hamilton 1 Carlton Wellington 1 EHS WAREH…" at bounding box center [340, 135] width 109 height 17
select select "10237"
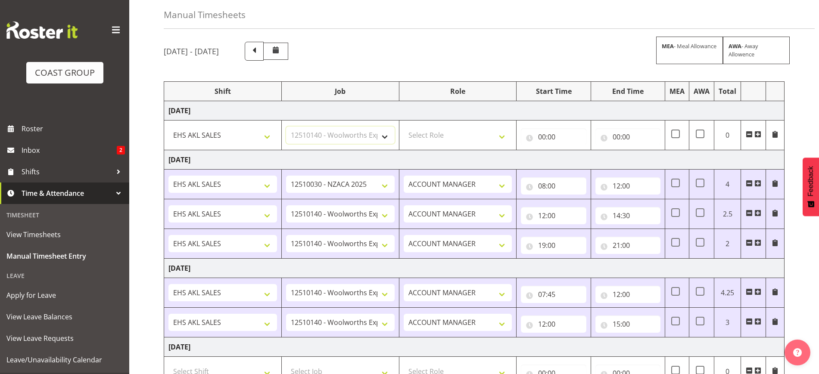
click at [286, 127] on select "Select Job 1 Carlton Events 1 Carlton Hamilton 1 Carlton Wellington 1 EHS WAREH…" at bounding box center [340, 135] width 109 height 17
click at [448, 131] on select "Select Role ACCOUNT MANAGER Account Manager" at bounding box center [458, 135] width 109 height 17
select select "197"
click at [404, 127] on select "Select Role ACCOUNT MANAGER Account Manager" at bounding box center [458, 135] width 109 height 17
click at [548, 136] on input "00:00" at bounding box center [553, 136] width 65 height 17
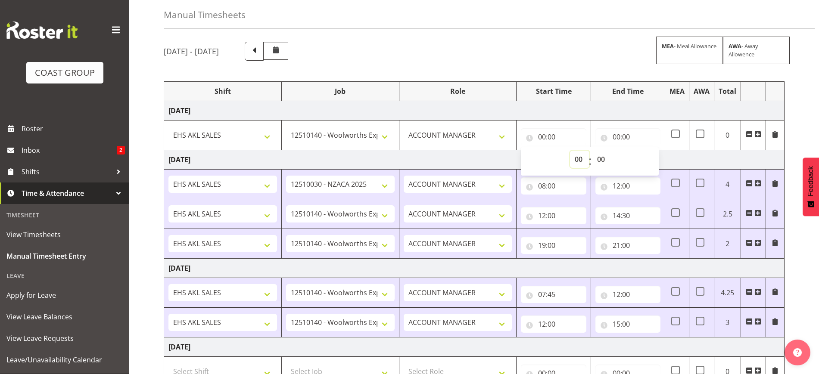
click at [583, 158] on select "00 01 02 03 04 05 06 07 08 09 10 11 12 13 14 15 16 17 18 19 20 21 22 23" at bounding box center [579, 159] width 19 height 17
select select "8"
click at [570, 151] on select "00 01 02 03 04 05 06 07 08 09 10 11 12 13 14 15 16 17 18 19 20 21 22 23" at bounding box center [579, 159] width 19 height 17
type input "08:00"
click at [628, 134] on input "00:00" at bounding box center [627, 136] width 65 height 17
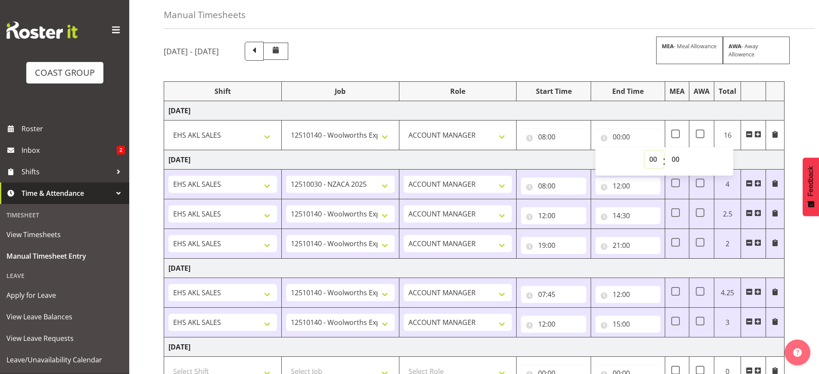
click at [654, 159] on select "00 01 02 03 04 05 06 07 08 09 10 11 12 13 14 15 16 17 18 19 20 21 22 23" at bounding box center [653, 159] width 19 height 17
select select "12"
click at [644, 151] on select "00 01 02 03 04 05 06 07 08 09 10 11 12 13 14 15 16 17 18 19 20 21 22 23" at bounding box center [653, 159] width 19 height 17
type input "12:00"
click at [759, 134] on span at bounding box center [757, 134] width 7 height 7
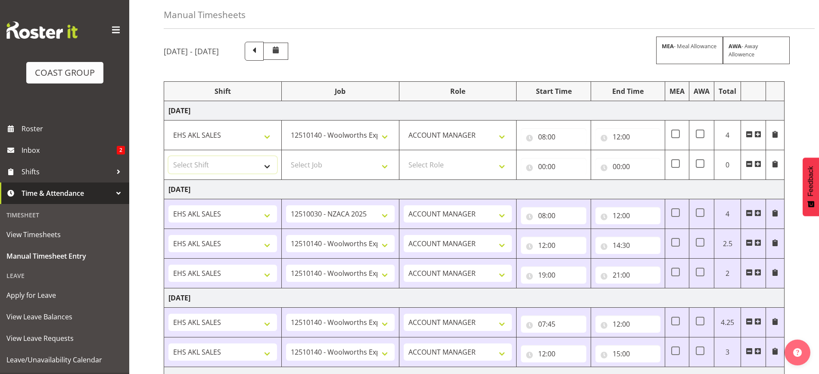
click at [218, 164] on select "Select Shift EHS AKL SALES" at bounding box center [222, 164] width 109 height 17
select select "1327"
click at [168, 156] on select "Select Shift EHS AKL SALES" at bounding box center [222, 164] width 109 height 17
click at [320, 163] on select "Select Job 1 Carlton Events 1 Carlton Hamilton 1 Carlton Wellington 1 EHS WAREH…" at bounding box center [340, 164] width 109 height 17
select select "9288"
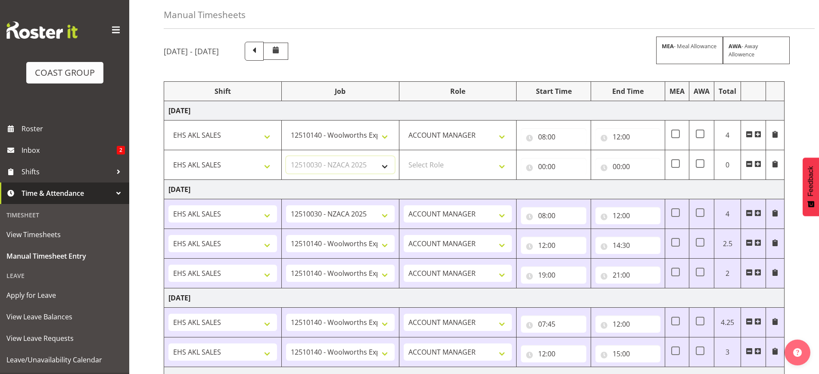
click at [286, 156] on select "Select Job 1 Carlton Events 1 Carlton Hamilton 1 Carlton Wellington 1 EHS WAREH…" at bounding box center [340, 164] width 109 height 17
click at [445, 164] on select "Select Role ACCOUNT MANAGER Account Manager" at bounding box center [458, 164] width 109 height 17
select select "197"
click at [404, 156] on select "Select Role ACCOUNT MANAGER Account Manager" at bounding box center [458, 164] width 109 height 17
click at [548, 168] on input "00:00" at bounding box center [553, 166] width 65 height 17
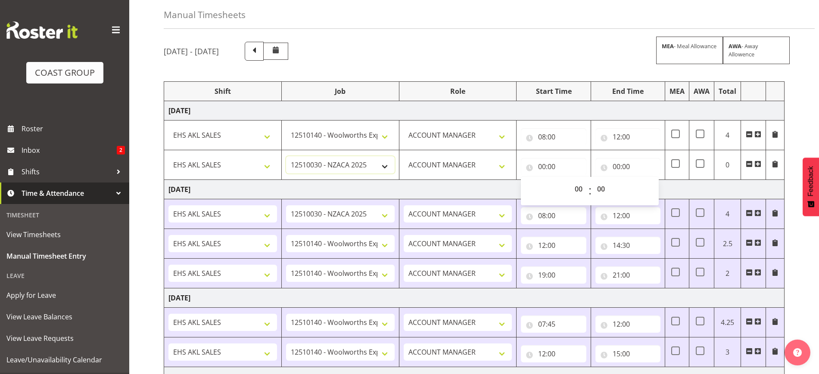
click at [336, 164] on select "1 Carlton Events 1 Carlton Hamilton 1 Carlton Wellington 1 EHS WAREHOUSE/OFFICE…" at bounding box center [340, 164] width 109 height 17
select select "10216"
click at [286, 156] on select "1 Carlton Events 1 Carlton Hamilton 1 Carlton Wellington 1 EHS WAREHOUSE/OFFICE…" at bounding box center [340, 164] width 109 height 17
click at [551, 163] on input "00:00" at bounding box center [553, 166] width 65 height 17
click at [579, 187] on select "00 01 02 03 04 05 06 07 08 09 10 11 12 13 14 15 16 17 18 19 20 21 22 23" at bounding box center [579, 188] width 19 height 17
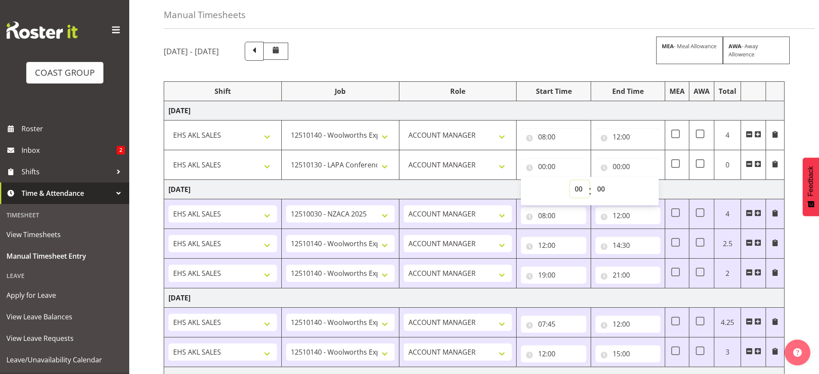
select select "12"
click at [570, 180] on select "00 01 02 03 04 05 06 07 08 09 10 11 12 13 14 15 16 17 18 19 20 21 22 23" at bounding box center [579, 188] width 19 height 17
type input "12:00"
click at [630, 171] on input "00:00" at bounding box center [627, 166] width 65 height 17
click at [655, 189] on select "00 01 02 03 04 05 06 07 08 09 10 11 12 13 14 15 16 17 18 19 20 21 22 23" at bounding box center [653, 188] width 19 height 17
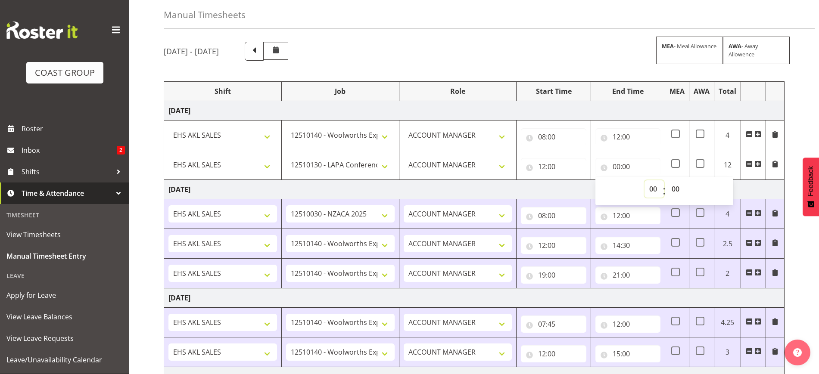
select select "14"
click at [644, 180] on select "00 01 02 03 04 05 06 07 08 09 10 11 12 13 14 15 16 17 18 19 20 21 22 23" at bounding box center [653, 188] width 19 height 17
type input "14:00"
click at [678, 190] on select "00 01 02 03 04 05 06 07 08 09 10 11 12 13 14 15 16 17 18 19 20 21 22 23 24 25 2…" at bounding box center [676, 188] width 19 height 17
select select "30"
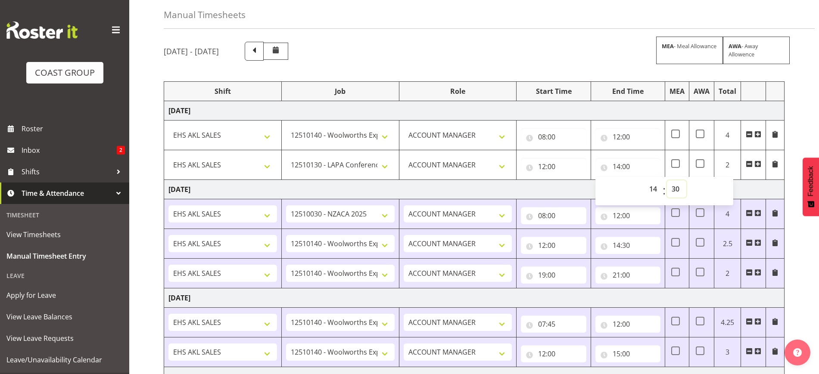
click at [667, 180] on select "00 01 02 03 04 05 06 07 08 09 10 11 12 13 14 15 16 17 18 19 20 21 22 23 24 25 2…" at bounding box center [676, 188] width 19 height 17
type input "14:30"
click at [758, 165] on span at bounding box center [757, 164] width 7 height 7
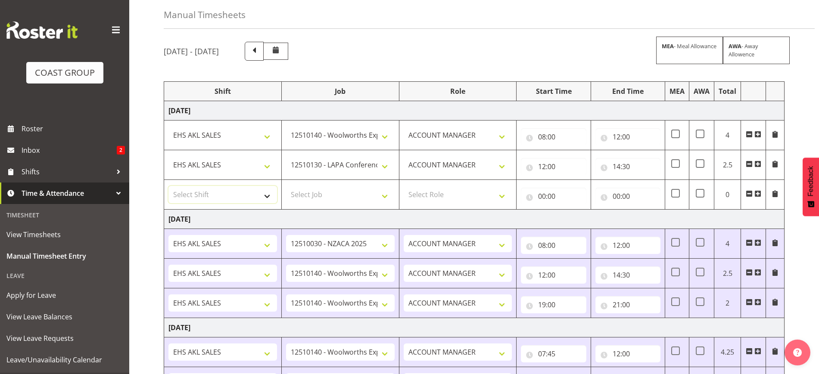
click at [201, 191] on select "Select Shift EHS AKL SALES" at bounding box center [222, 194] width 109 height 17
select select "1327"
click at [168, 186] on select "Select Shift EHS AKL SALES" at bounding box center [222, 194] width 109 height 17
click at [345, 194] on select "Select Job 1 Carlton Events 1 Carlton Hamilton 1 Carlton Wellington 1 EHS WAREH…" at bounding box center [340, 194] width 109 height 17
select select "10237"
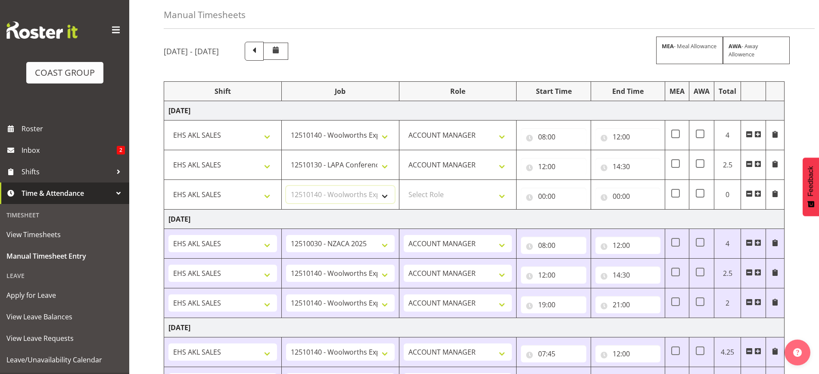
click at [286, 186] on select "Select Job 1 Carlton Events 1 Carlton Hamilton 1 Carlton Wellington 1 EHS WAREH…" at bounding box center [340, 194] width 109 height 17
click at [471, 198] on select "Select Role ACCOUNT MANAGER Account Manager" at bounding box center [458, 194] width 109 height 17
select select "197"
click at [404, 186] on select "Select Role ACCOUNT MANAGER Account Manager" at bounding box center [458, 194] width 109 height 17
click at [550, 198] on input "00:00" at bounding box center [553, 196] width 65 height 17
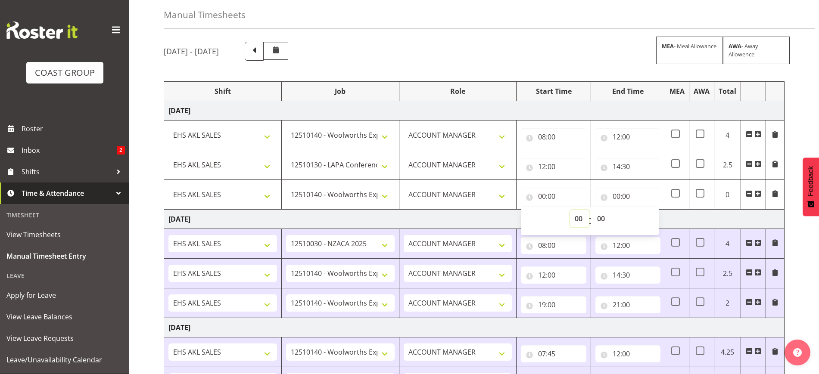
click at [582, 218] on select "00 01 02 03 04 05 06 07 08 09 10 11 12 13 14 15 16 17 18 19 20 21 22 23" at bounding box center [579, 218] width 19 height 17
select select "19"
click at [570, 210] on select "00 01 02 03 04 05 06 07 08 09 10 11 12 13 14 15 16 17 18 19 20 21 22 23" at bounding box center [579, 218] width 19 height 17
type input "19:00"
click at [633, 194] on input "00:00" at bounding box center [627, 196] width 65 height 17
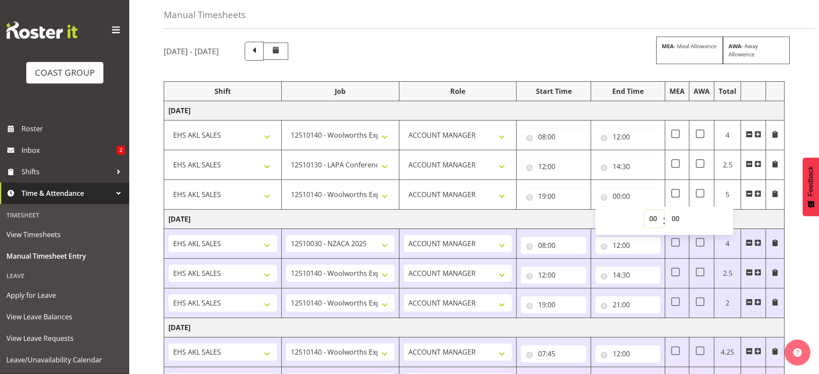
click at [656, 216] on select "00 01 02 03 04 05 06 07 08 09 10 11 12 13 14 15 16 17 18 19 20 21 22 23" at bounding box center [653, 218] width 19 height 17
select select "21"
click at [644, 210] on select "00 01 02 03 04 05 06 07 08 09 10 11 12 13 14 15 16 17 18 19 20 21 22 23" at bounding box center [653, 218] width 19 height 17
type input "21:00"
click at [815, 275] on div "September 17th - September 23rd 2025 MEA - Meal Allowance AWA - Away Allowence …" at bounding box center [491, 368] width 655 height 666
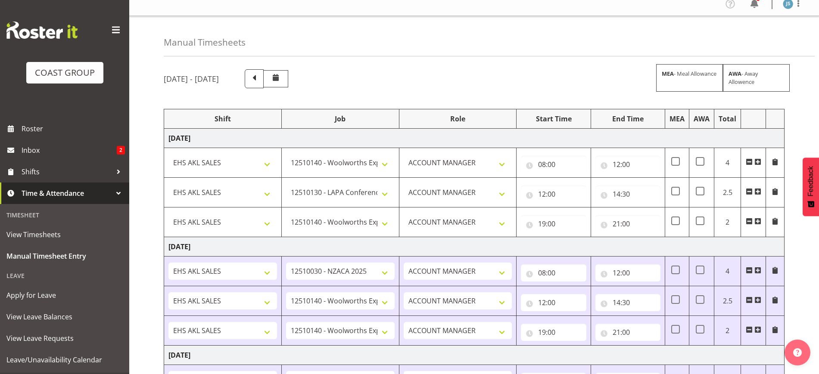
scroll to position [0, 0]
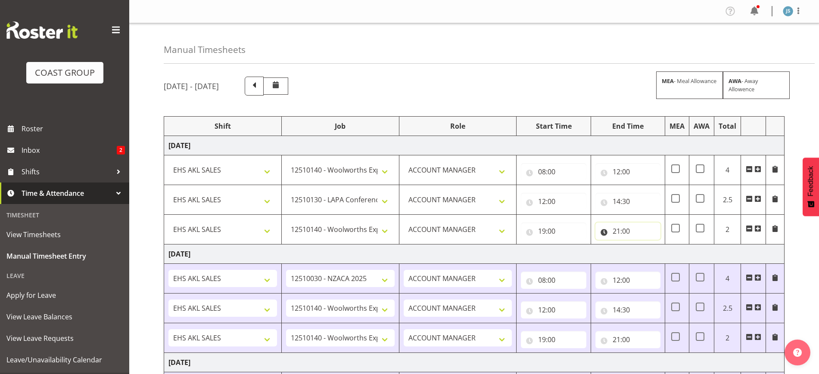
click at [627, 230] on input "21:00" at bounding box center [627, 231] width 65 height 17
click at [675, 252] on select "00 01 02 03 04 05 06 07 08 09 10 11 12 13 14 15 16 17 18 19 20 21 22 23 24 25 2…" at bounding box center [676, 253] width 19 height 17
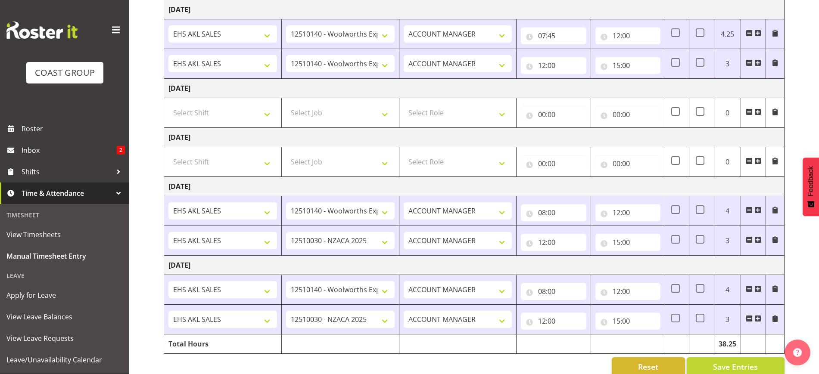
scroll to position [370, 0]
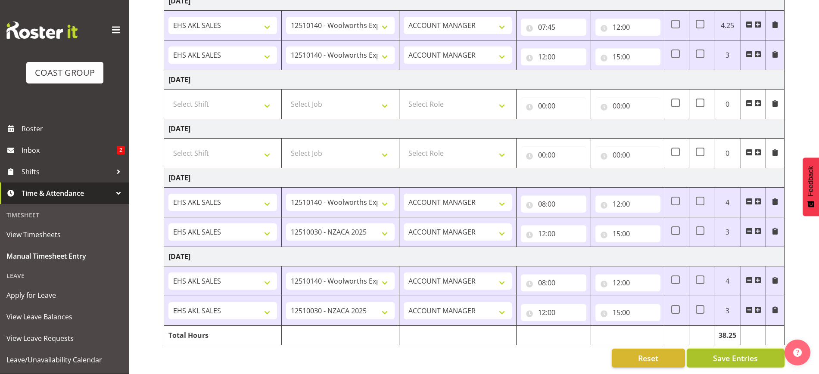
click at [724, 353] on span "Save Entries" at bounding box center [735, 358] width 45 height 11
